Goal: Information Seeking & Learning: Learn about a topic

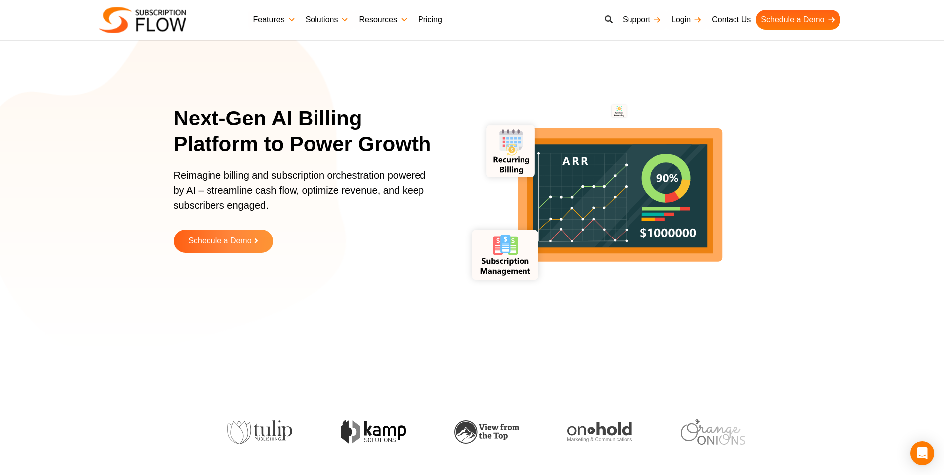
click at [603, 14] on link at bounding box center [608, 20] width 18 height 20
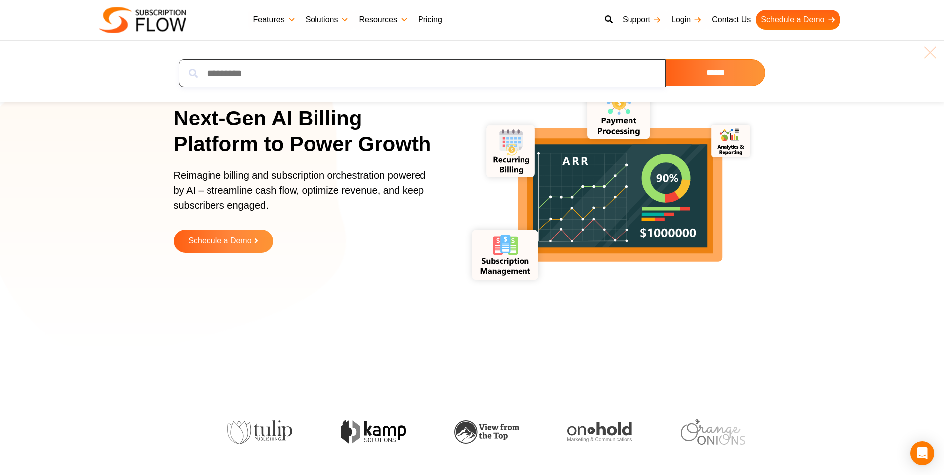
click at [506, 72] on input "search" at bounding box center [422, 73] width 487 height 28
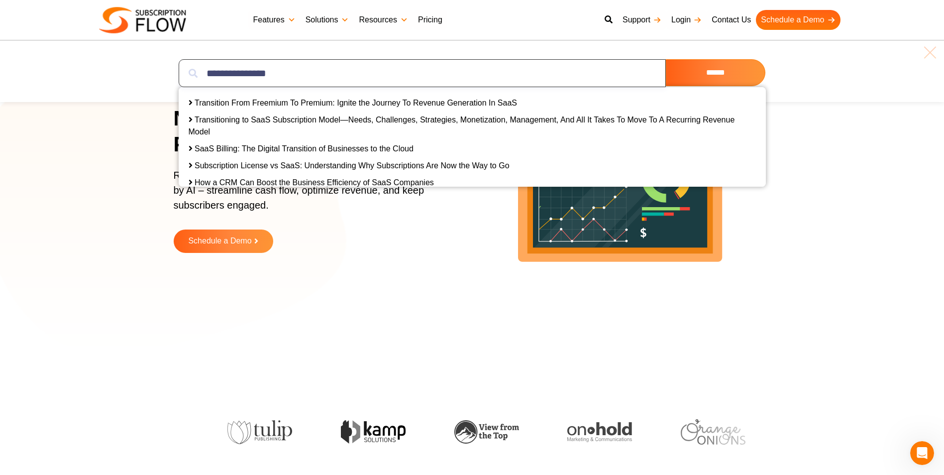
type input "**********"
click at [370, 122] on link "Transitioning to SaaS Subscription Model—Needs, Challenges, Strategies, Monetiz…" at bounding box center [462, 125] width 546 height 20
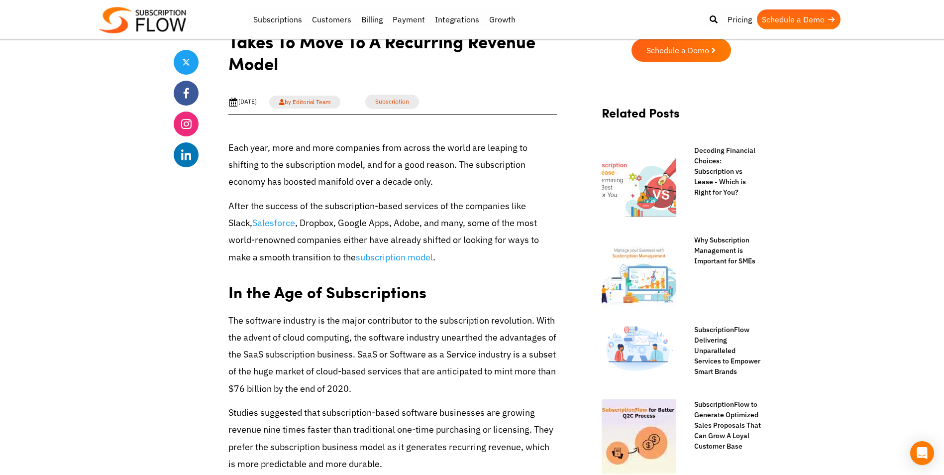
scroll to position [398, 0]
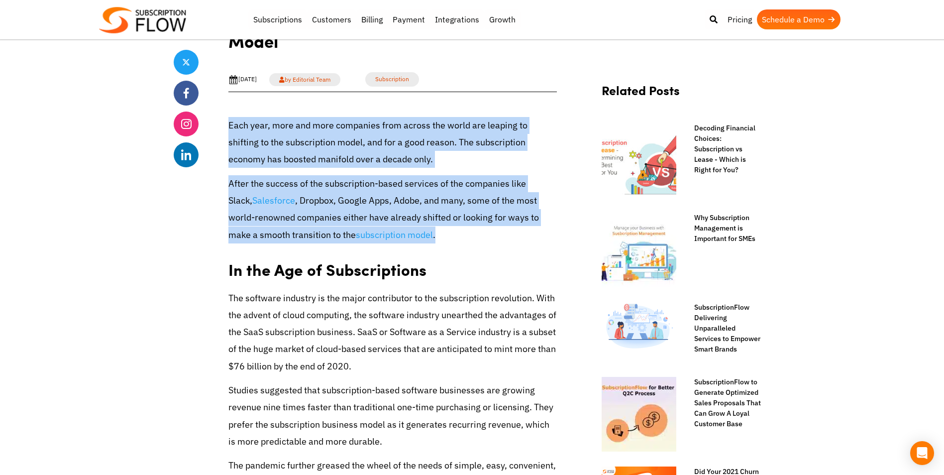
drag, startPoint x: 225, startPoint y: 126, endPoint x: 559, endPoint y: 235, distance: 351.3
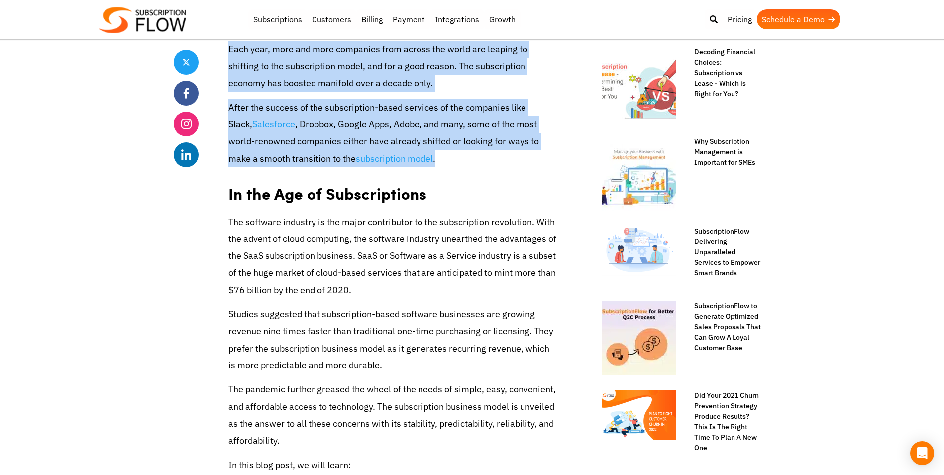
scroll to position [597, 0]
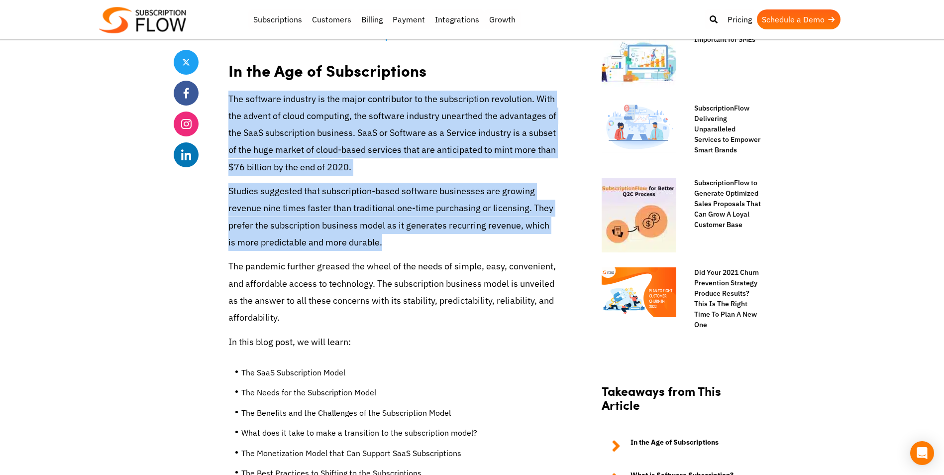
drag, startPoint x: 229, startPoint y: 98, endPoint x: 561, endPoint y: 238, distance: 360.0
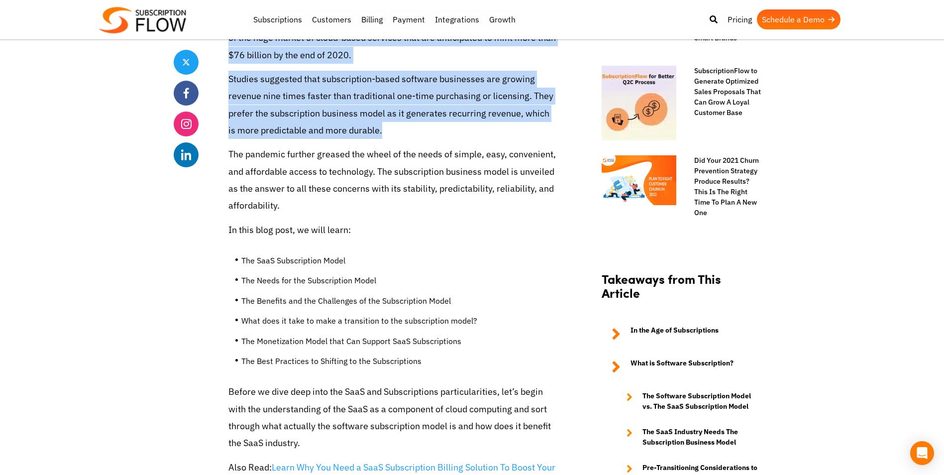
scroll to position [746, 0]
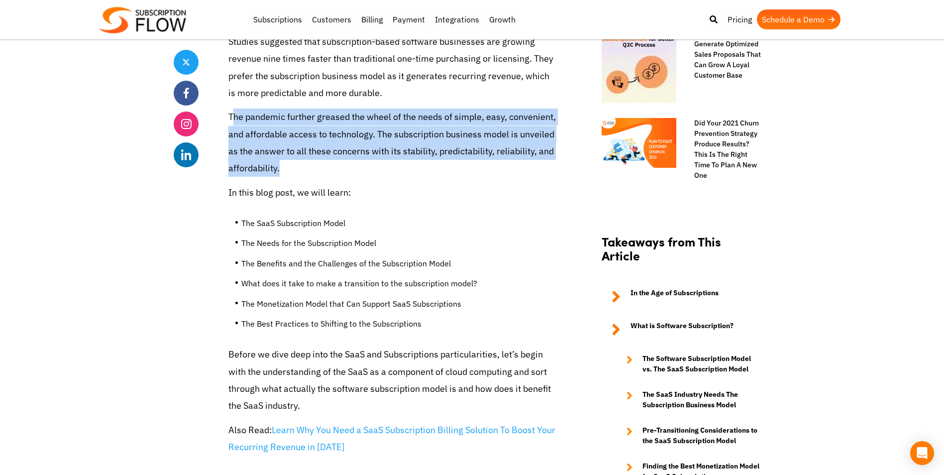
drag, startPoint x: 232, startPoint y: 118, endPoint x: 549, endPoint y: 167, distance: 320.1
click at [549, 167] on p "The pandemic further greased the wheel of the needs of simple, easy, convenient…" at bounding box center [392, 142] width 328 height 68
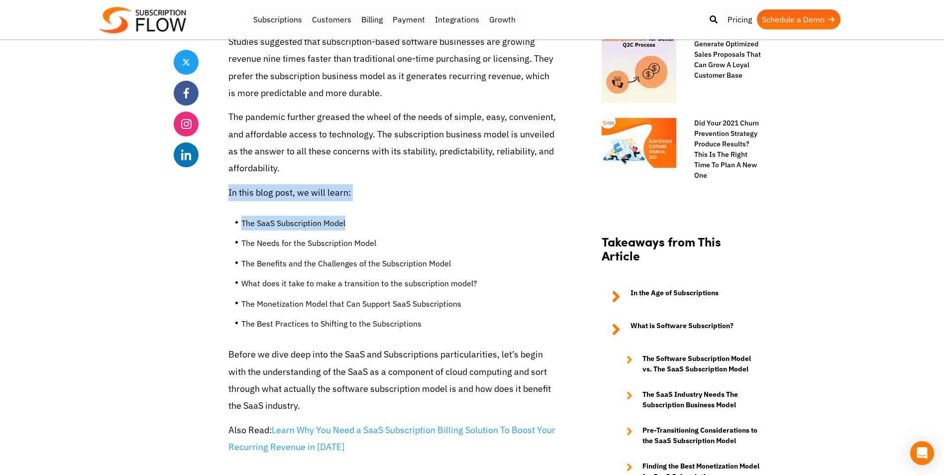
drag, startPoint x: 228, startPoint y: 195, endPoint x: 358, endPoint y: 215, distance: 130.9
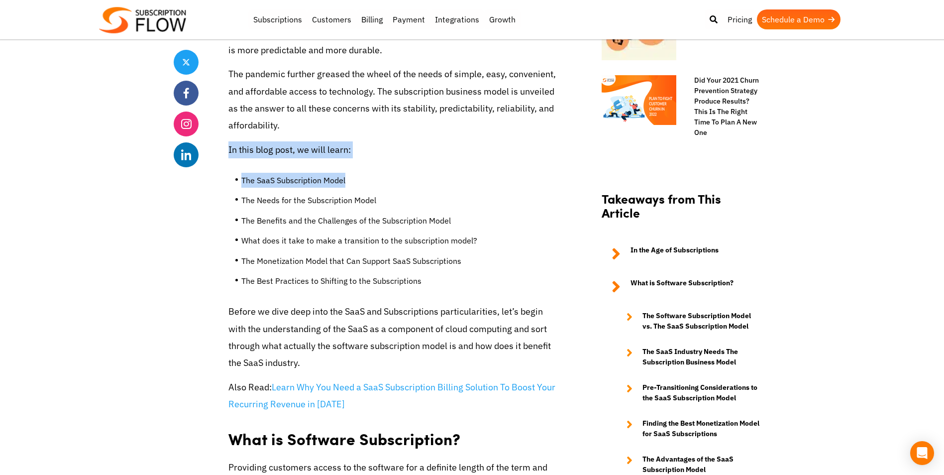
scroll to position [846, 0]
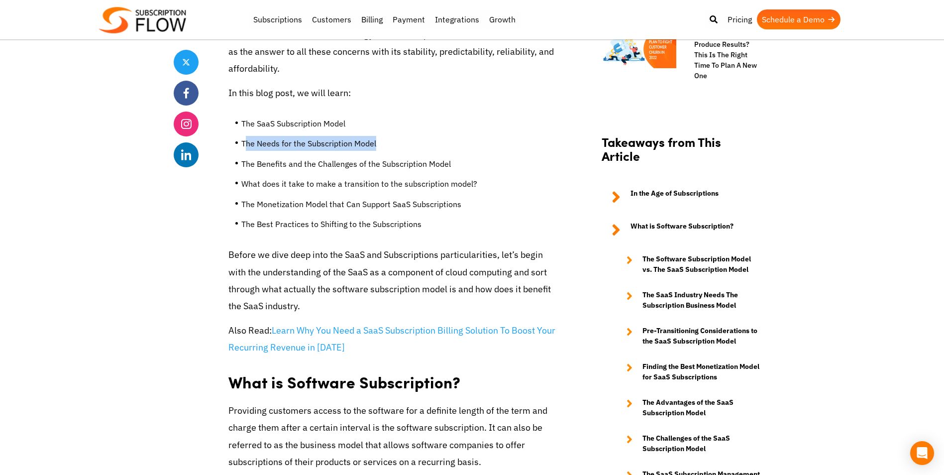
drag, startPoint x: 244, startPoint y: 141, endPoint x: 405, endPoint y: 144, distance: 161.2
click at [405, 144] on li "The Needs for the Subscription Model" at bounding box center [398, 146] width 315 height 20
drag, startPoint x: 405, startPoint y: 144, endPoint x: 411, endPoint y: 133, distance: 12.5
click at [411, 133] on li "The SaaS Subscription Model" at bounding box center [398, 126] width 315 height 20
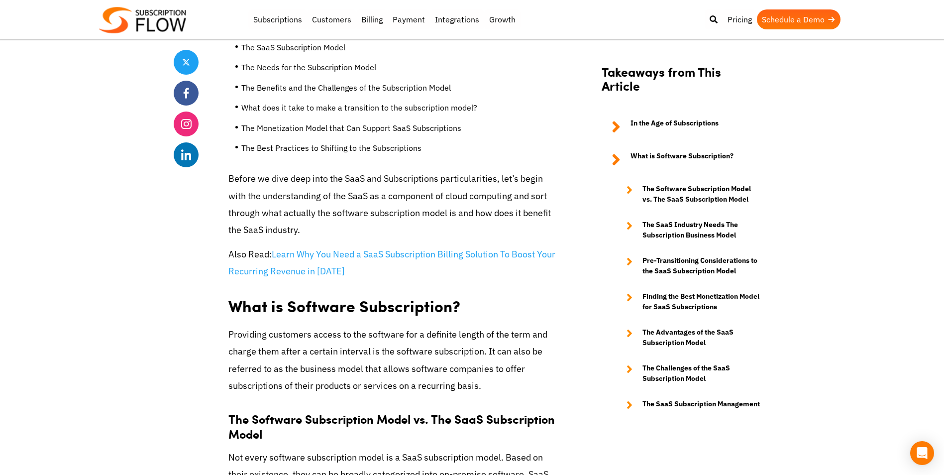
scroll to position [945, 0]
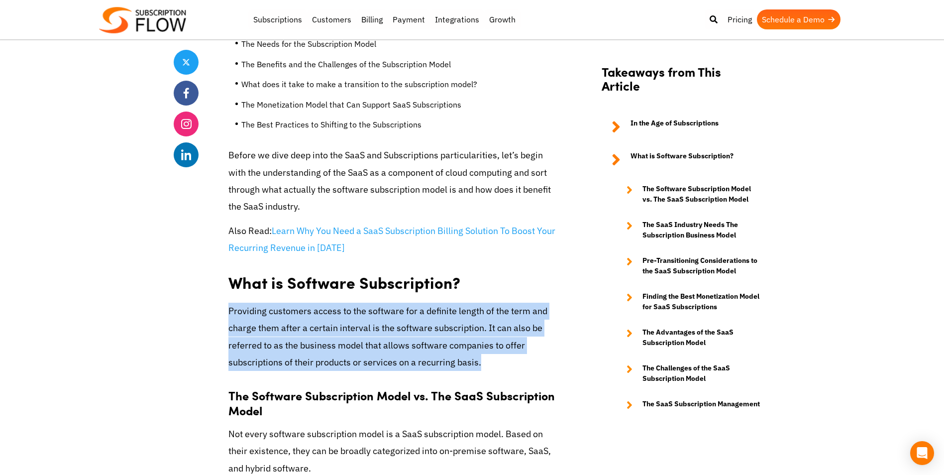
drag, startPoint x: 225, startPoint y: 310, endPoint x: 552, endPoint y: 365, distance: 331.5
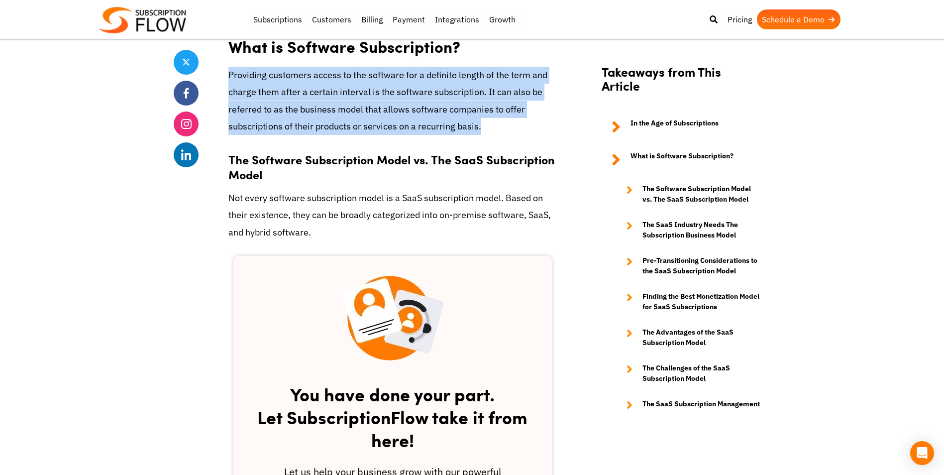
scroll to position [1194, 0]
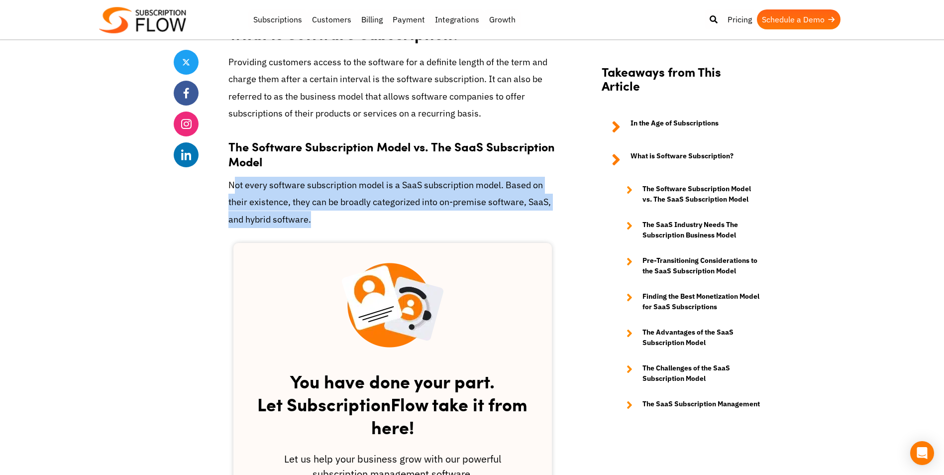
drag, startPoint x: 234, startPoint y: 188, endPoint x: 556, endPoint y: 213, distance: 323.4
click at [556, 213] on p "Not every software subscription model is a SaaS subscription model. Based on th…" at bounding box center [392, 202] width 328 height 51
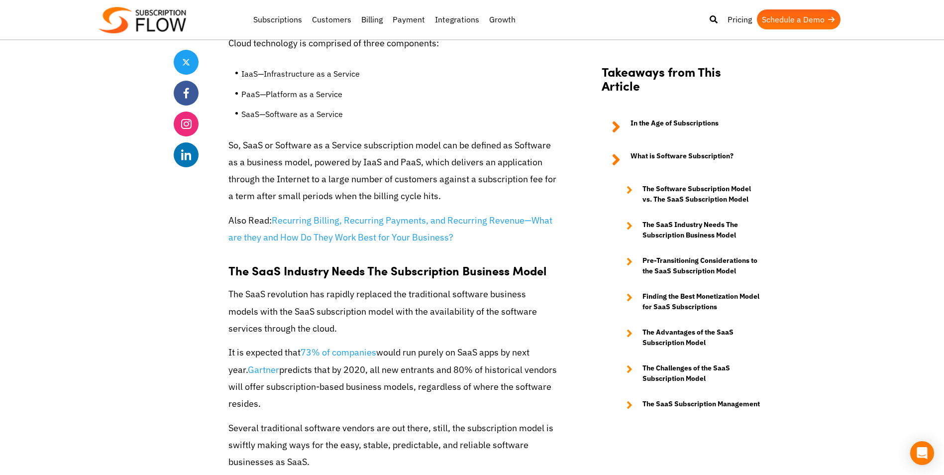
scroll to position [1741, 0]
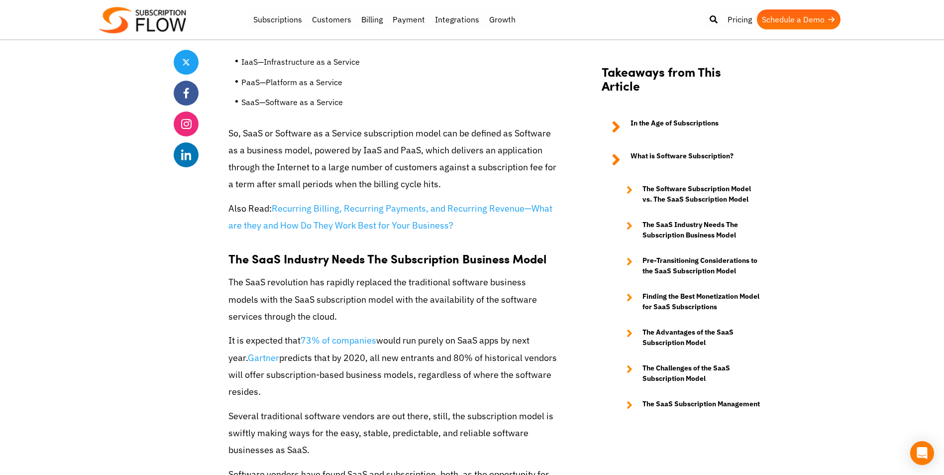
drag, startPoint x: 235, startPoint y: 283, endPoint x: 539, endPoint y: 392, distance: 323.7
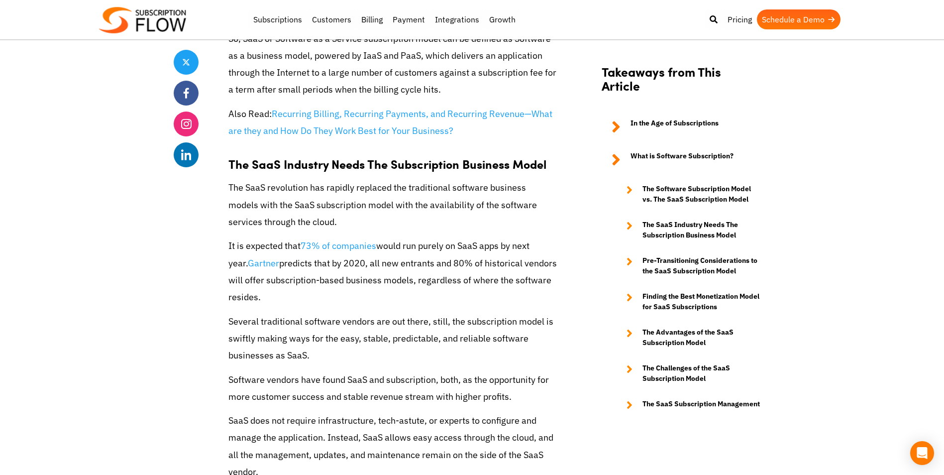
scroll to position [1841, 0]
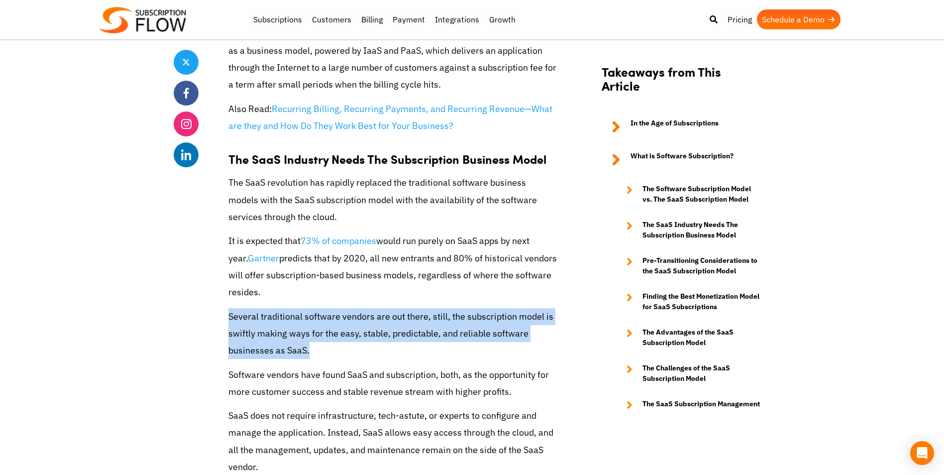
drag, startPoint x: 228, startPoint y: 317, endPoint x: 547, endPoint y: 351, distance: 321.1
click at [547, 351] on p "Several traditional software vendors are out there, still, the subscription mod…" at bounding box center [392, 333] width 328 height 51
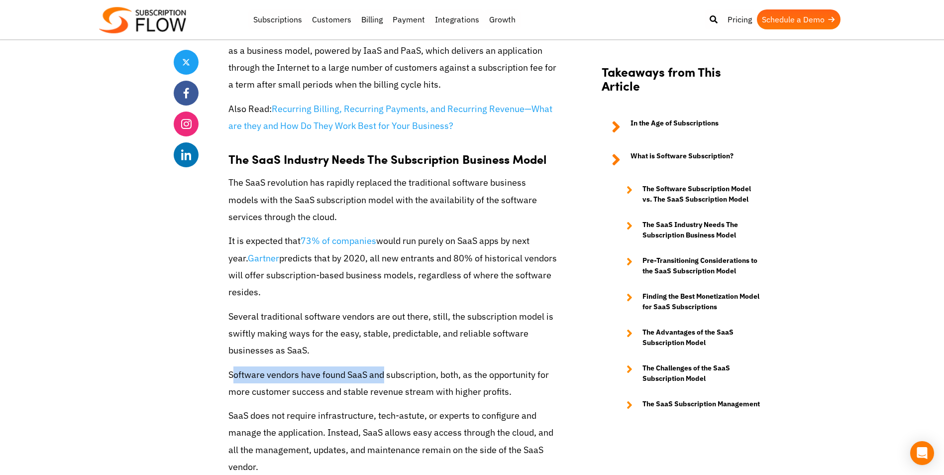
drag, startPoint x: 232, startPoint y: 373, endPoint x: 386, endPoint y: 377, distance: 153.8
click at [386, 377] on p "Software vendors have found SaaS and subscription, both, as the opportunity for…" at bounding box center [392, 383] width 328 height 34
drag, startPoint x: 254, startPoint y: 373, endPoint x: 245, endPoint y: 378, distance: 10.2
click at [254, 373] on p "Software vendors have found SaaS and subscription, both, as the opportunity for…" at bounding box center [392, 383] width 328 height 34
click at [228, 377] on p "Software vendors have found SaaS and subscription, both, as the opportunity for…" at bounding box center [392, 383] width 328 height 34
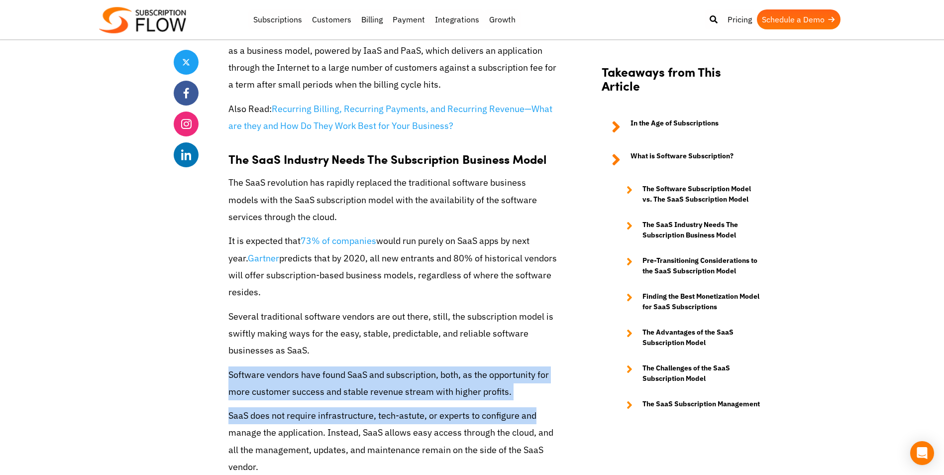
drag, startPoint x: 228, startPoint y: 372, endPoint x: 536, endPoint y: 416, distance: 311.1
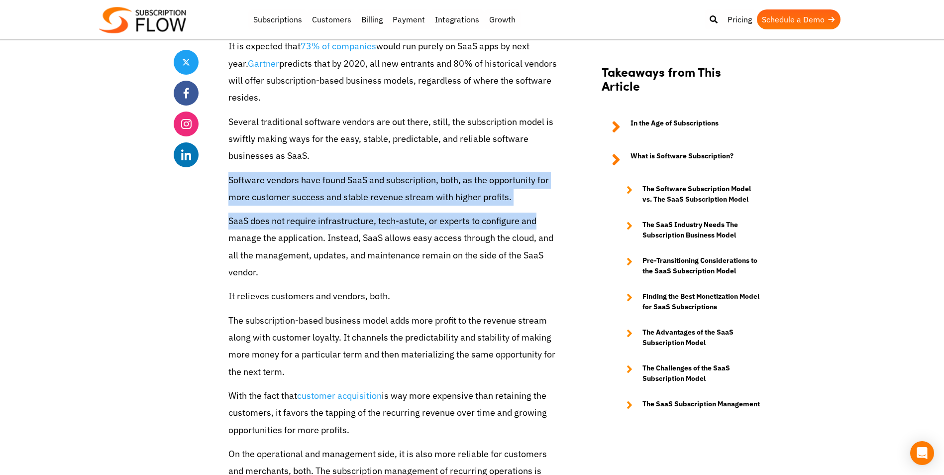
scroll to position [2040, 0]
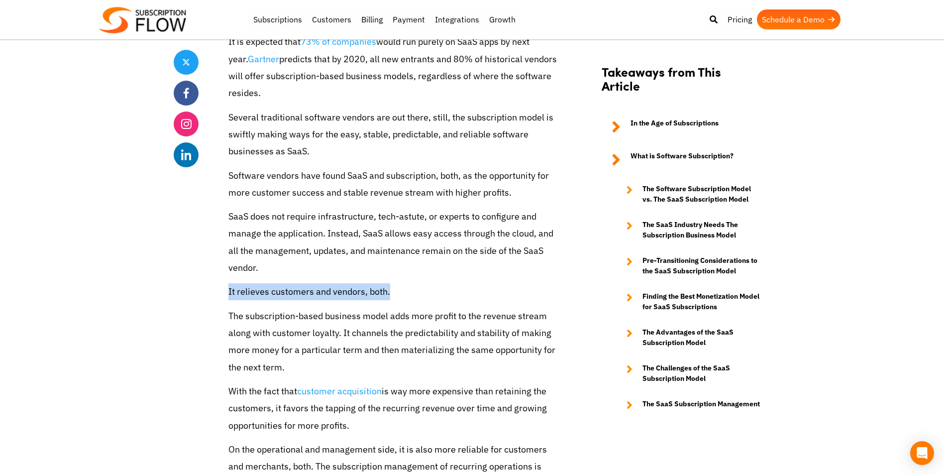
drag, startPoint x: 228, startPoint y: 296, endPoint x: 412, endPoint y: 295, distance: 184.1
click at [412, 295] on p "It relieves customers and vendors, both." at bounding box center [392, 291] width 328 height 17
click at [248, 311] on p "The subscription-based business model adds more profit to the revenue stream al…" at bounding box center [392, 341] width 328 height 68
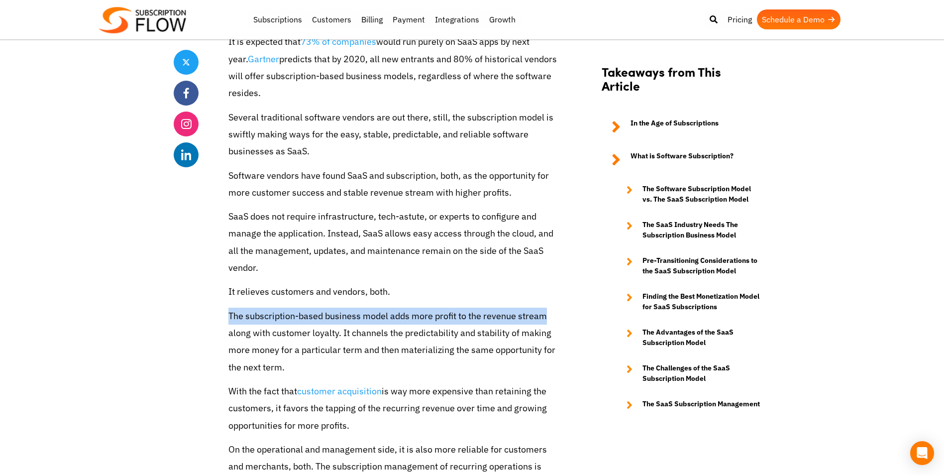
drag, startPoint x: 248, startPoint y: 311, endPoint x: 552, endPoint y: 307, distance: 303.5
